Goal: Navigation & Orientation: Go to known website

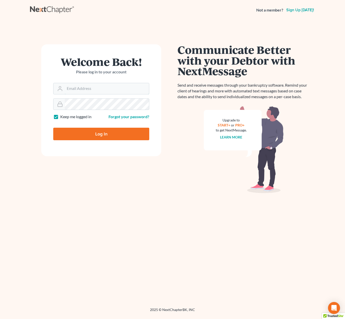
type input "Dsolis@bell-law.net"
click at [127, 134] on input "Log In" at bounding box center [101, 134] width 96 height 13
type input "Thinking..."
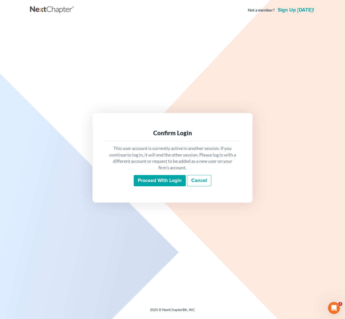
click at [144, 181] on input "Proceed with login" at bounding box center [160, 181] width 52 height 12
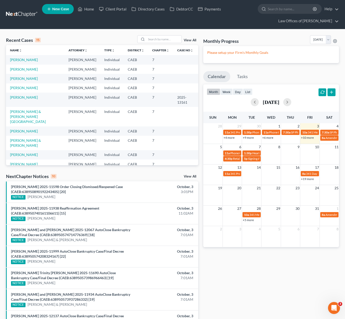
click at [307, 136] on link "+10 more" at bounding box center [307, 138] width 13 height 4
